Goal: Task Accomplishment & Management: Use online tool/utility

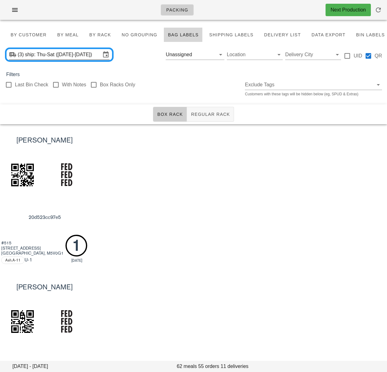
click at [65, 55] on input "ship: Thu-Sat ([DATE]-[DATE])" at bounding box center [63, 55] width 76 height 10
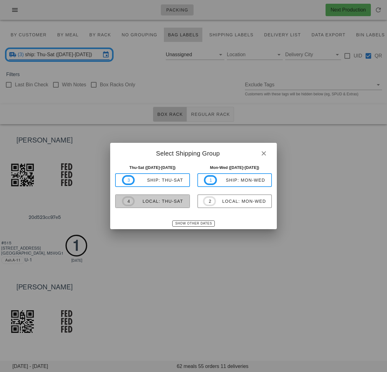
click at [166, 202] on div "local: Thu-Sat" at bounding box center [159, 201] width 48 height 5
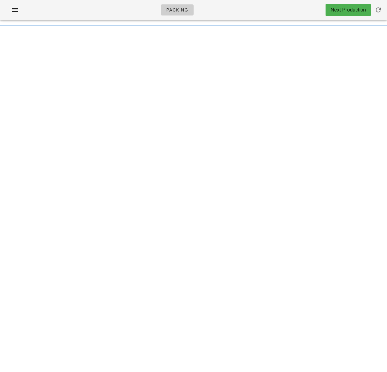
click at [150, 202] on div "Packing Next Production Something unexpected happened. Please refresh the page …" at bounding box center [193, 186] width 387 height 372
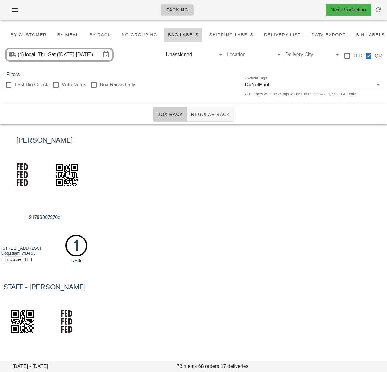
click at [172, 184] on div "[PERSON_NAME] 21783087370d [STREET_ADDRESS] Blue.A-83 U -1 1 [DATE]" at bounding box center [193, 197] width 387 height 146
click at [46, 35] on button "By Customer" at bounding box center [28, 34] width 44 height 15
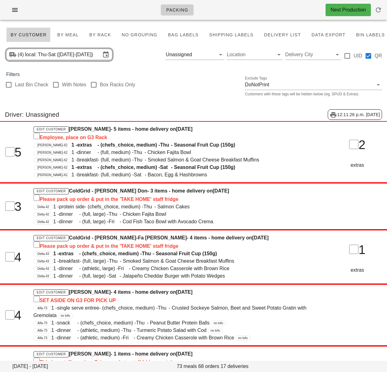
drag, startPoint x: 210, startPoint y: 121, endPoint x: 223, endPoint y: 120, distance: 12.8
click at [210, 121] on div "5 Edit Customer Coldgrid - Antonio Oliveira - 5 items - home delivery on Wednes…" at bounding box center [193, 152] width 394 height 62
drag, startPoint x: 212, startPoint y: 53, endPoint x: 219, endPoint y: 2, distance: 51.7
click at [212, 53] on button "Clear Filter by driver" at bounding box center [211, 54] width 7 height 7
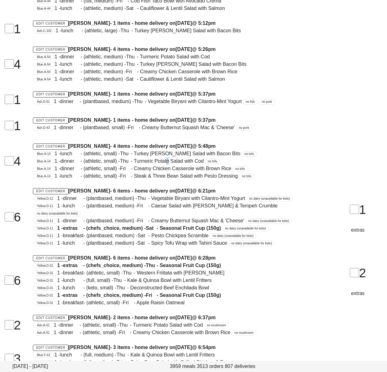
scroll to position [27279, 0]
drag, startPoint x: 169, startPoint y: 186, endPoint x: 177, endPoint y: 45, distance: 141.4
click at [177, 45] on div "Driver: Karanjot 12:11:46 p.m. 2025-08-12 4 Edit Customer Bonnie Tarlton - 4 it…" at bounding box center [193, 355] width 387 height 817
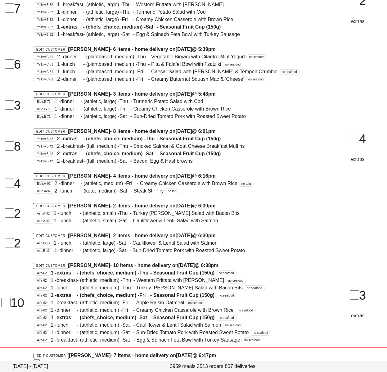
scroll to position [12165, 0]
